Goal: Navigation & Orientation: Find specific page/section

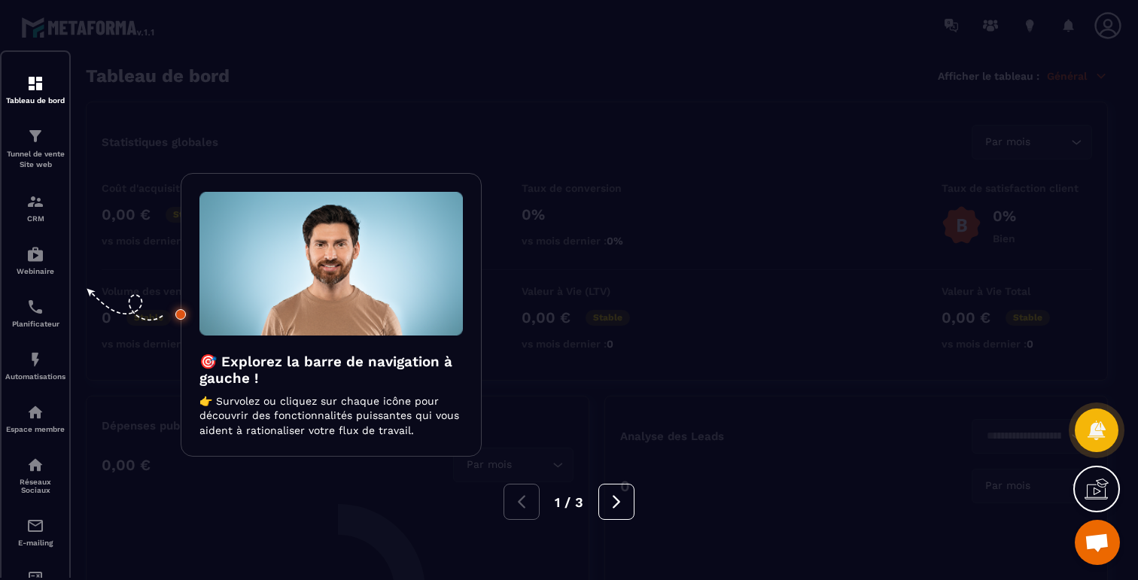
scroll to position [1234, 0]
click at [382, 32] on div at bounding box center [569, 290] width 1138 height 580
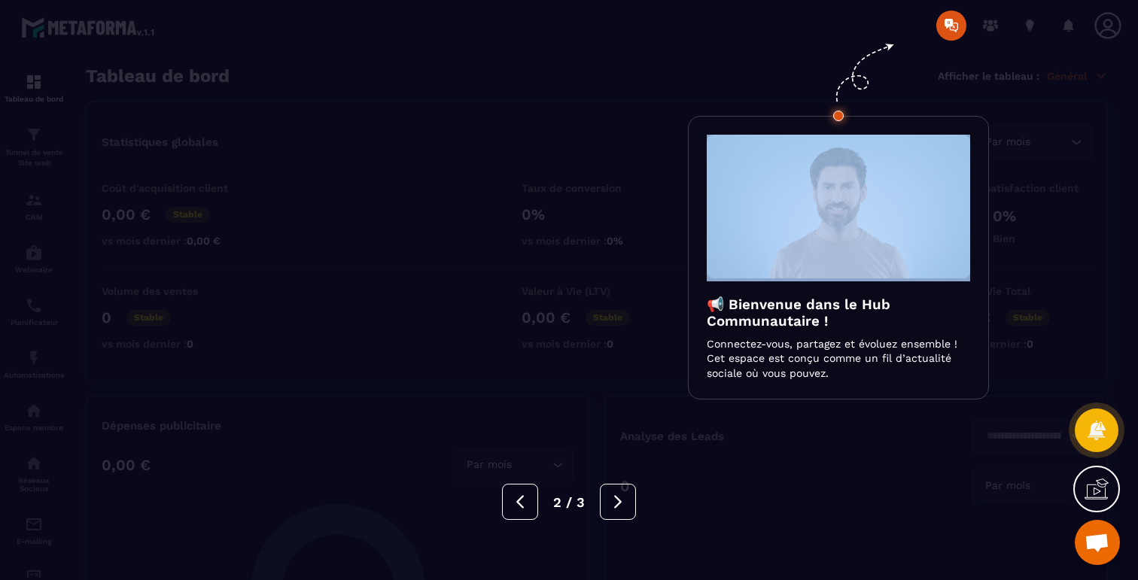
click at [382, 32] on div at bounding box center [569, 290] width 1138 height 580
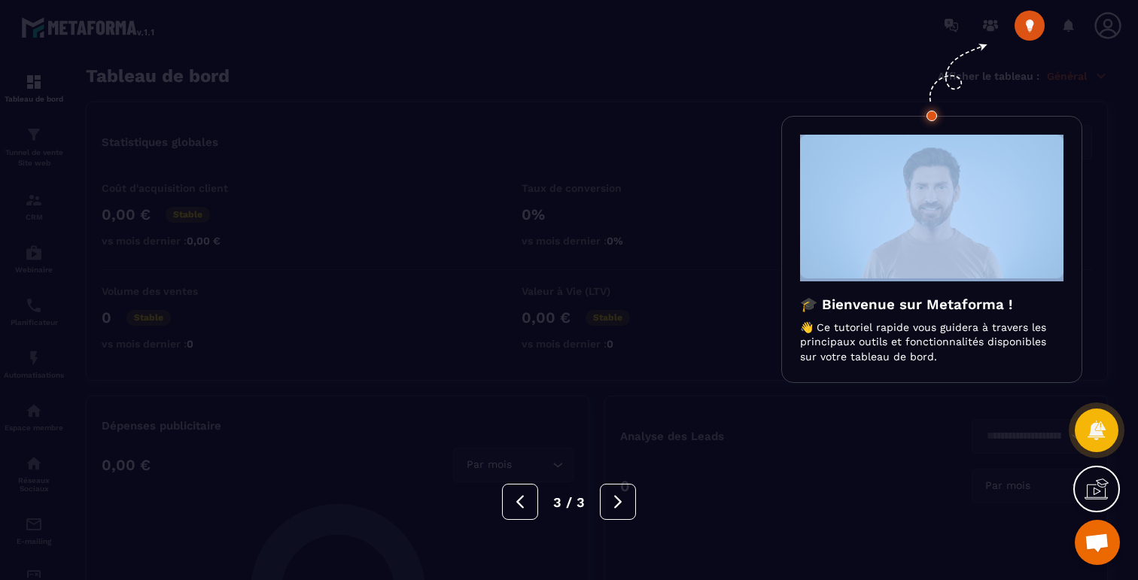
click at [382, 32] on div at bounding box center [569, 290] width 1138 height 580
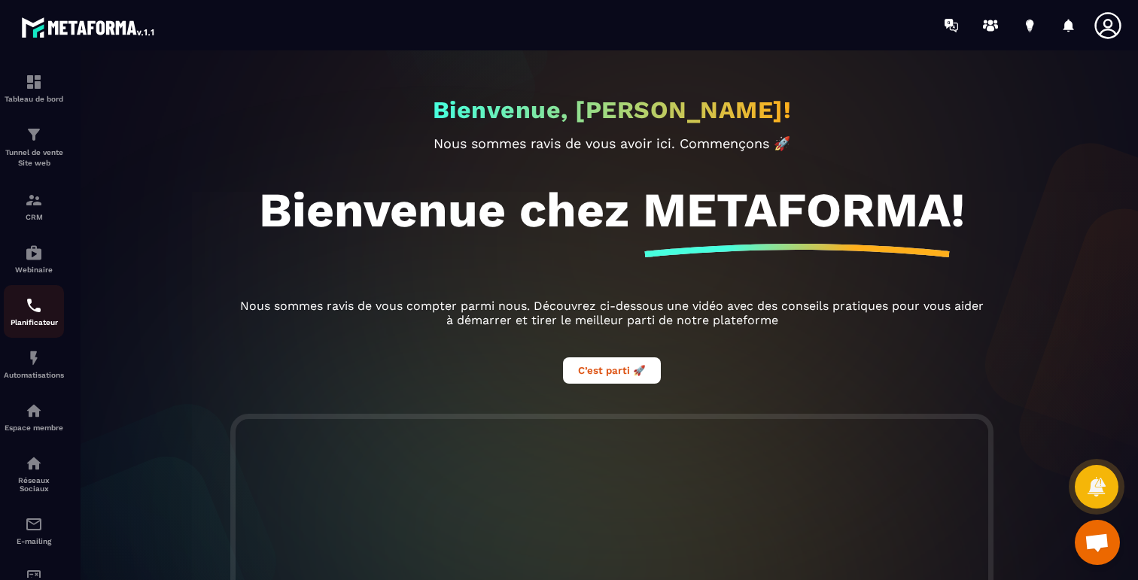
click at [39, 314] on img at bounding box center [34, 306] width 18 height 18
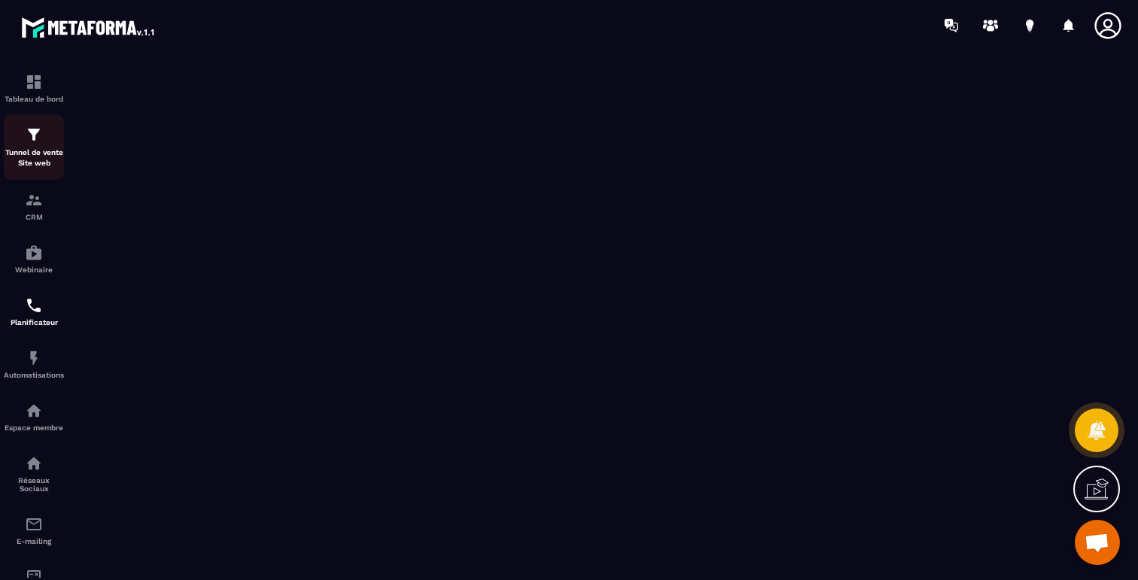
click at [33, 140] on img at bounding box center [34, 135] width 18 height 18
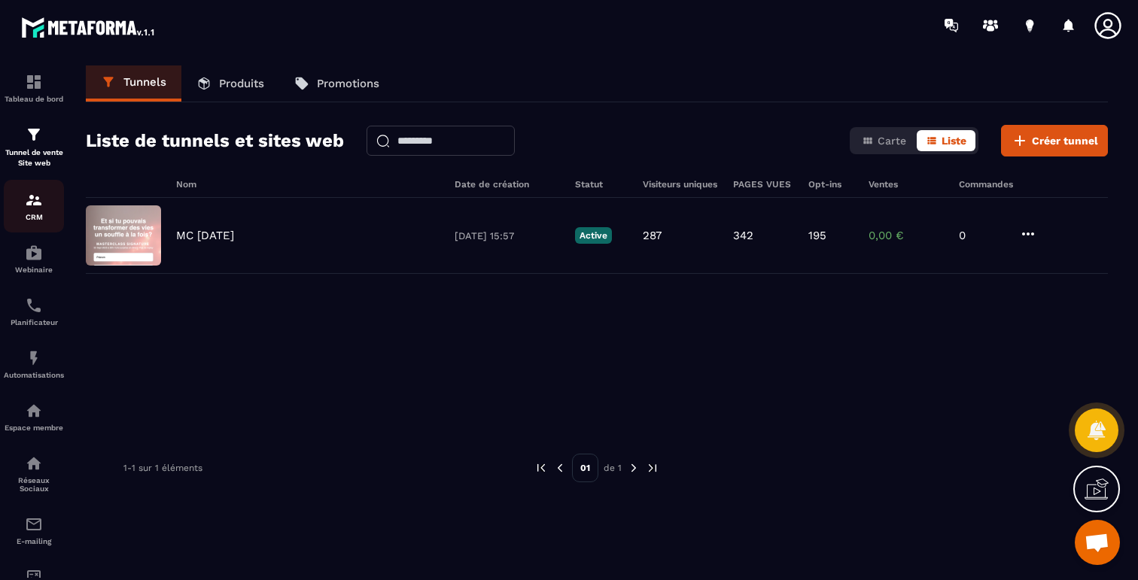
click at [31, 210] on div "CRM" at bounding box center [34, 206] width 60 height 30
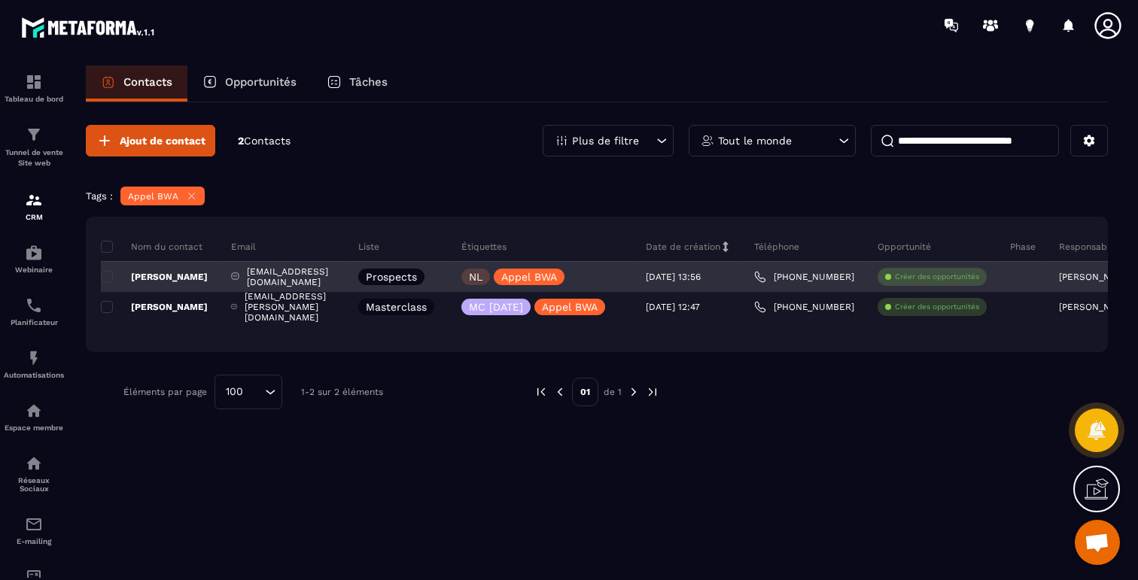
click at [295, 277] on div "[EMAIL_ADDRESS][DOMAIN_NAME]" at bounding box center [283, 277] width 127 height 30
click at [172, 278] on p "[PERSON_NAME]" at bounding box center [154, 277] width 107 height 12
